Goal: Complete application form

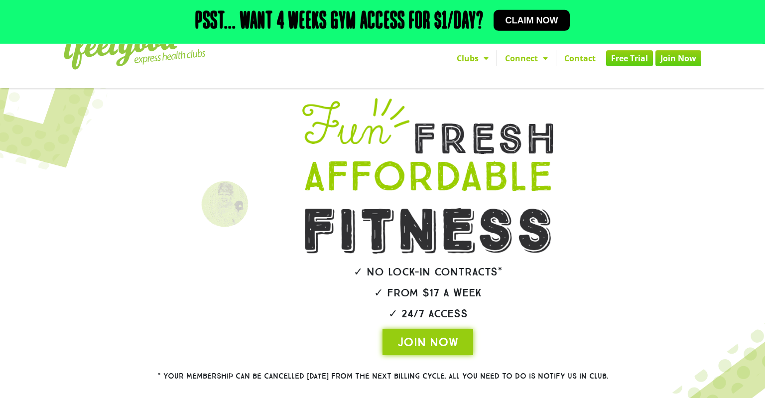
scroll to position [29, 0]
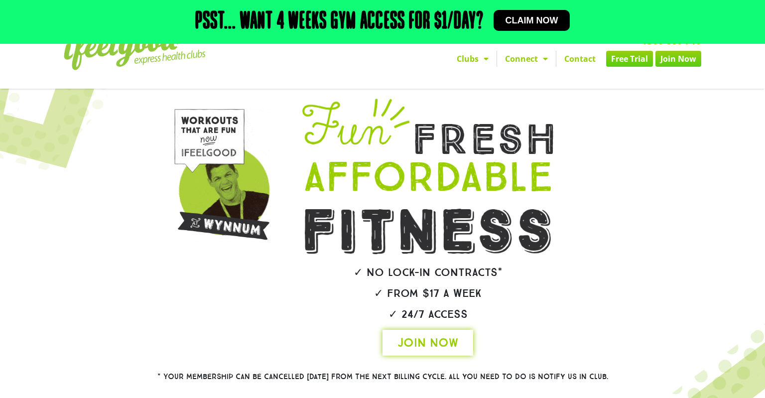
click at [434, 334] on span "JOIN NOW" at bounding box center [427, 342] width 61 height 16
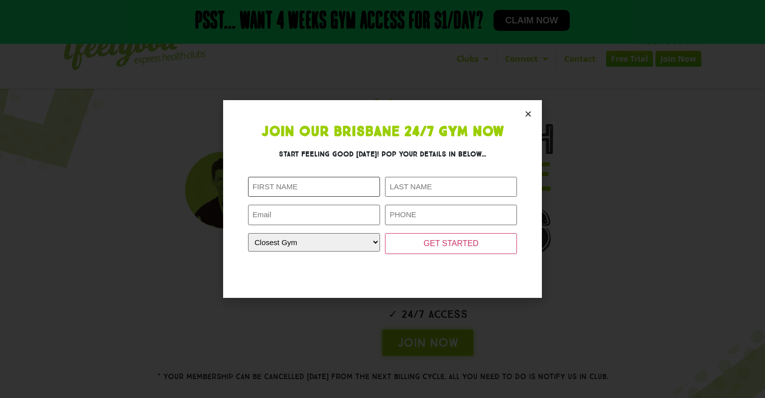
click at [344, 187] on input "First Name (Required)" at bounding box center [314, 187] width 132 height 20
click at [248, 233] on select "Closest Gym [GEOGRAPHIC_DATA] [GEOGRAPHIC_DATA] [GEOGRAPHIC_DATA] [GEOGRAPHIC_D…" at bounding box center [314, 242] width 132 height 18
select select "Wynnum"
click option "Wynnum" at bounding box center [0, 0] width 0 height 0
click at [300, 186] on input "First Name (Required)" at bounding box center [314, 187] width 132 height 20
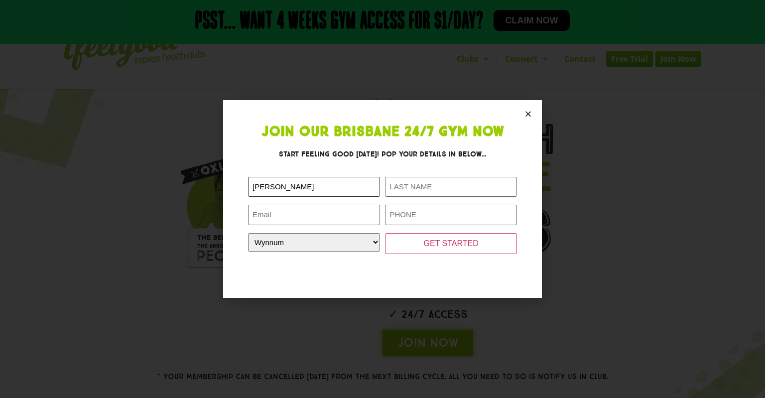
type input "[PERSON_NAME]"
click at [415, 187] on input "Last Name (Required)" at bounding box center [451, 187] width 132 height 20
type input "Vitsentiy"
click at [356, 210] on input "Email (Required)" at bounding box center [314, 215] width 132 height 20
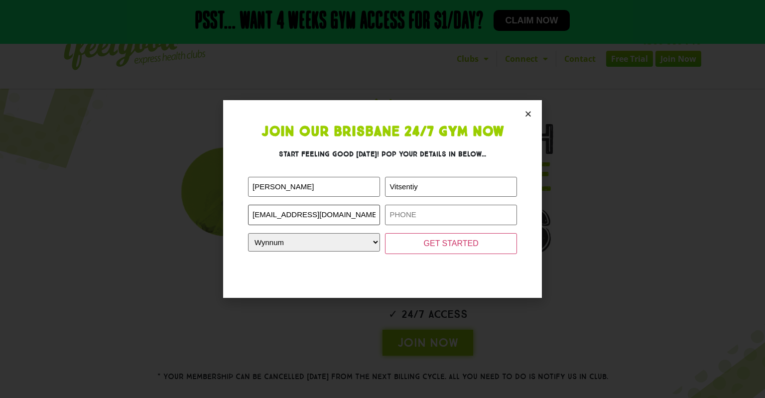
type input "[EMAIL_ADDRESS][DOMAIN_NAME]"
click at [443, 222] on input "Phone (Required)" at bounding box center [451, 215] width 132 height 20
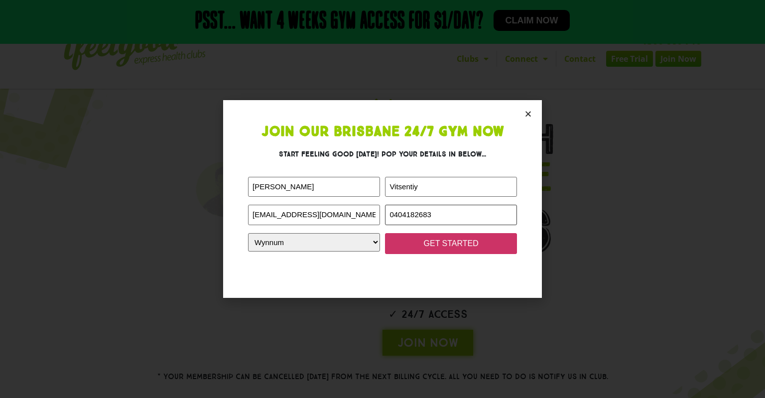
type input "0404182683"
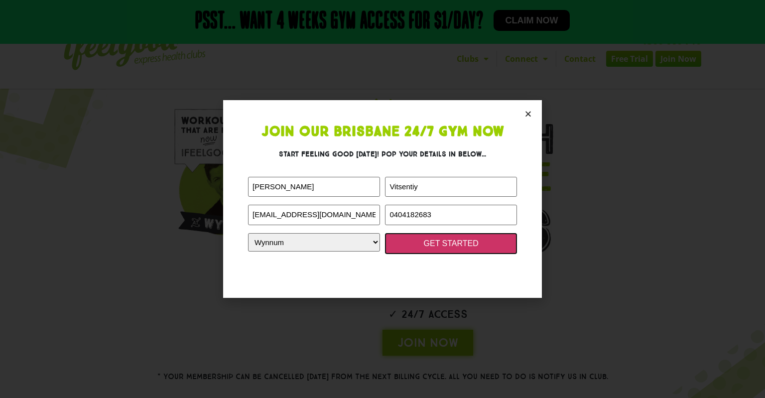
click at [501, 242] on input "GET STARTED" at bounding box center [451, 243] width 132 height 21
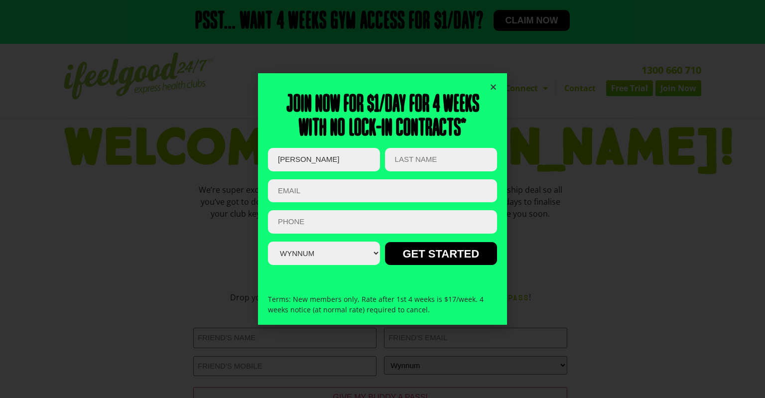
click at [418, 199] on input "Email (Required)" at bounding box center [382, 190] width 229 height 23
